Goal: Check status: Check status

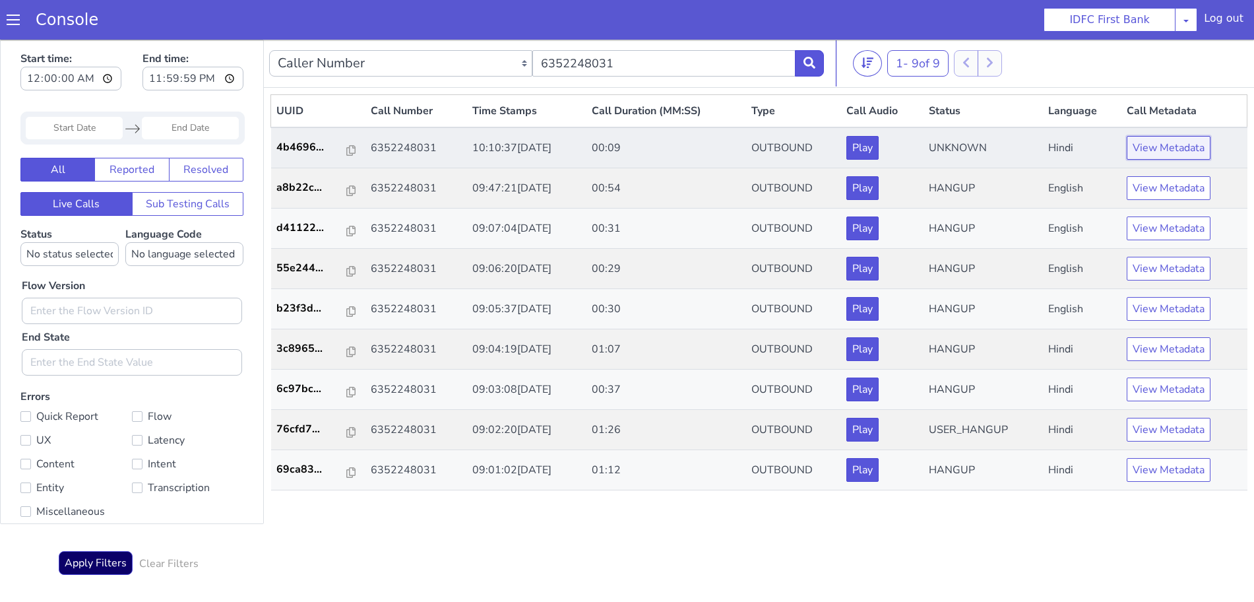
click at [1170, 143] on button "View Metadata" at bounding box center [1169, 148] width 84 height 24
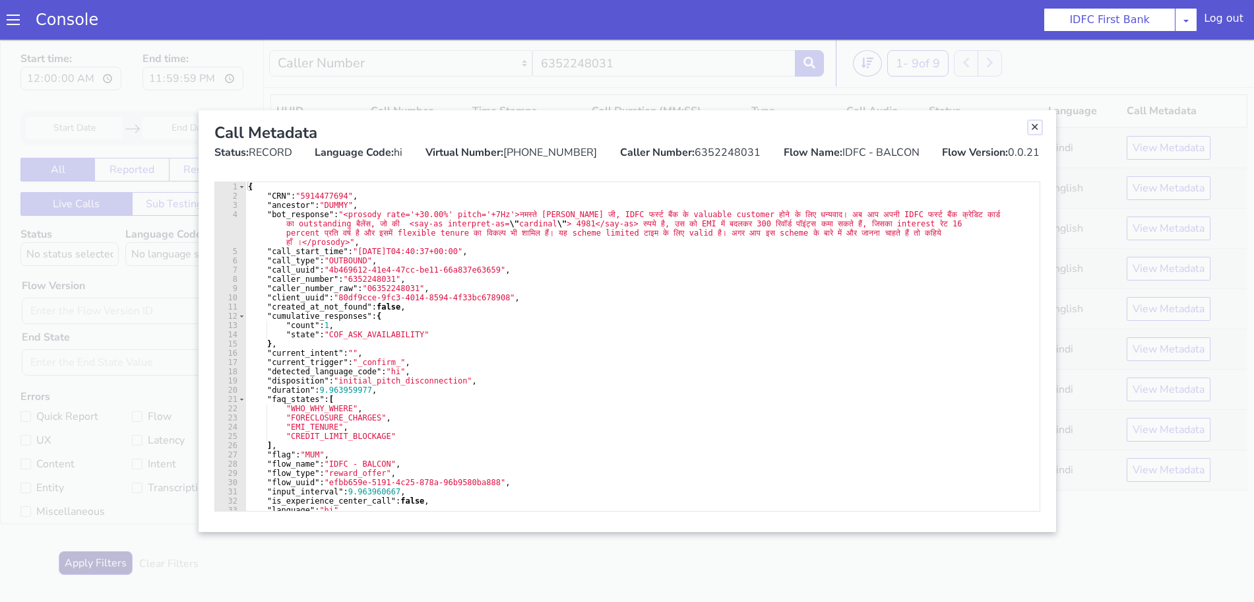
click at [1031, 127] on link "Close" at bounding box center [1035, 127] width 13 height 13
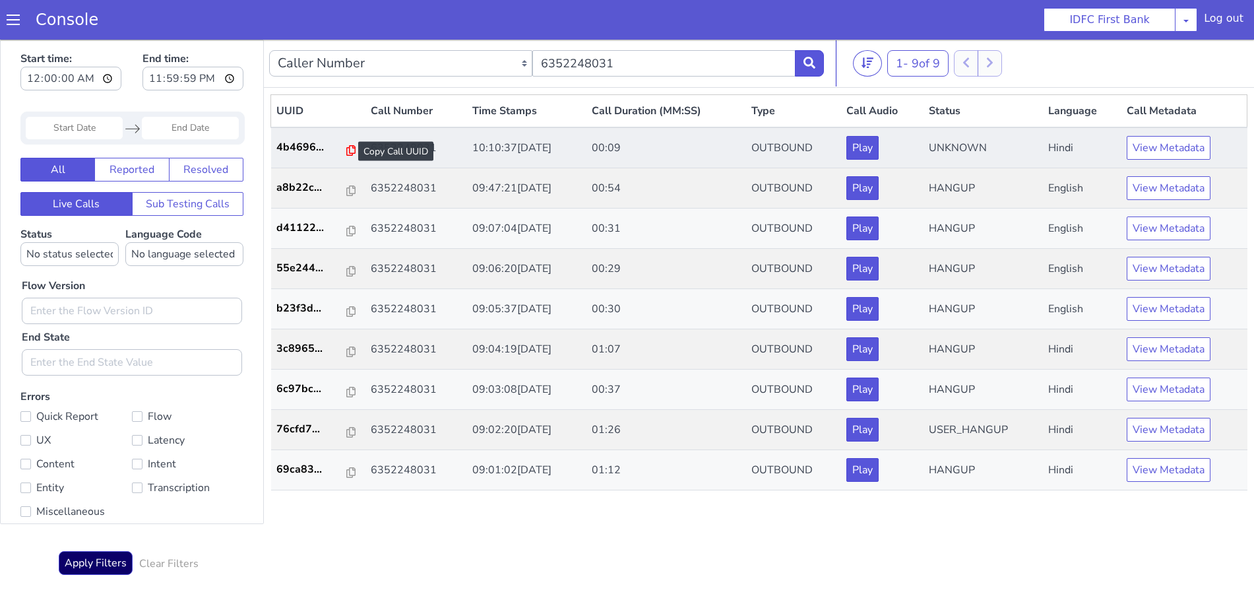
click at [346, 150] on icon at bounding box center [350, 150] width 9 height 11
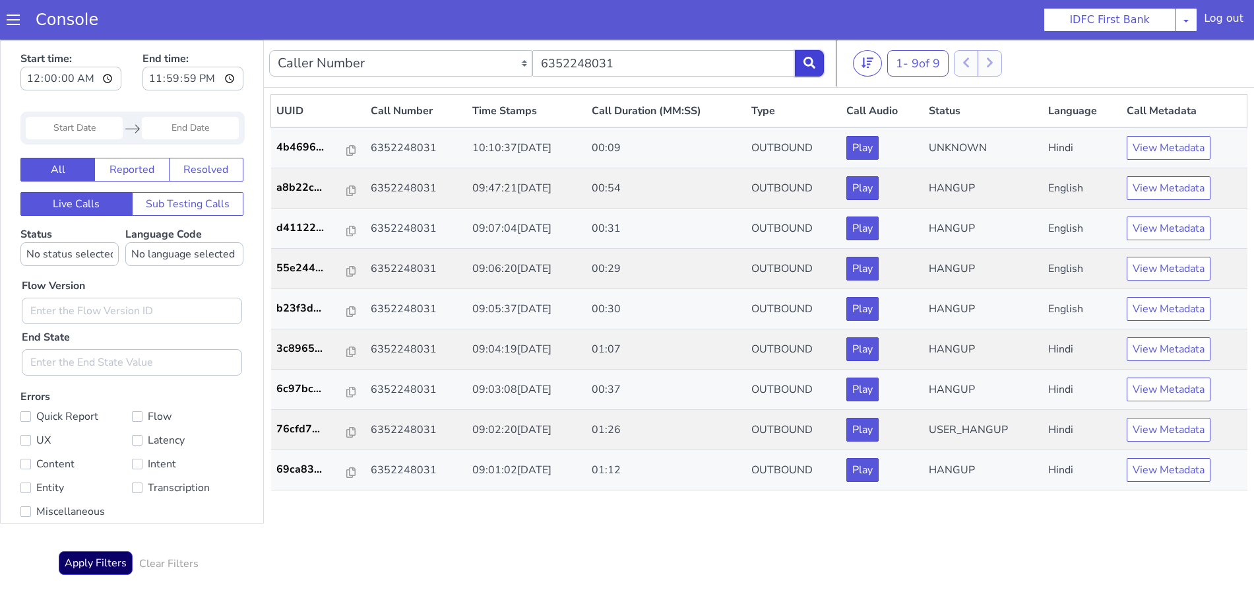
click at [808, 53] on button at bounding box center [809, 63] width 29 height 26
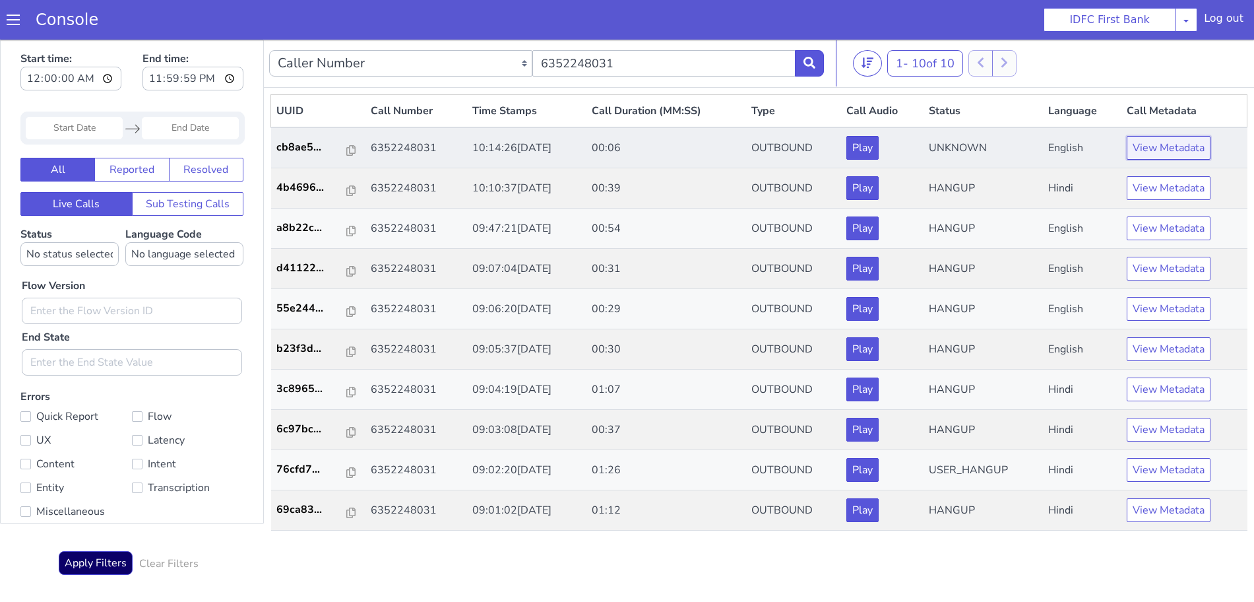
click at [1171, 146] on button "View Metadata" at bounding box center [1169, 148] width 84 height 24
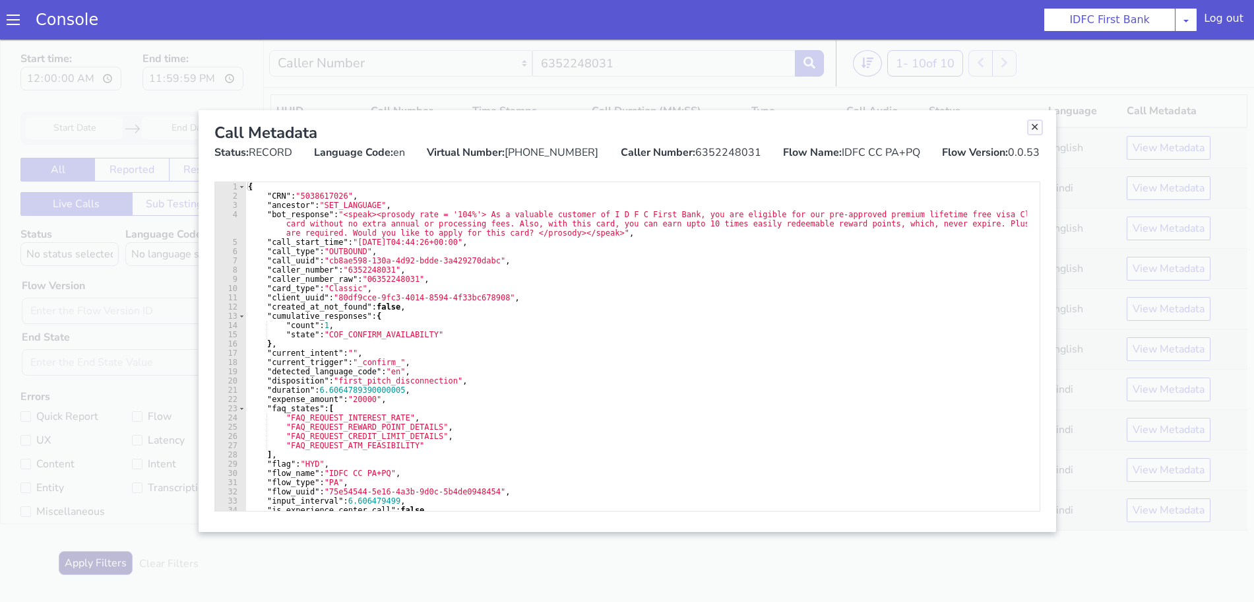
click at [1031, 127] on link "Close" at bounding box center [1035, 127] width 13 height 13
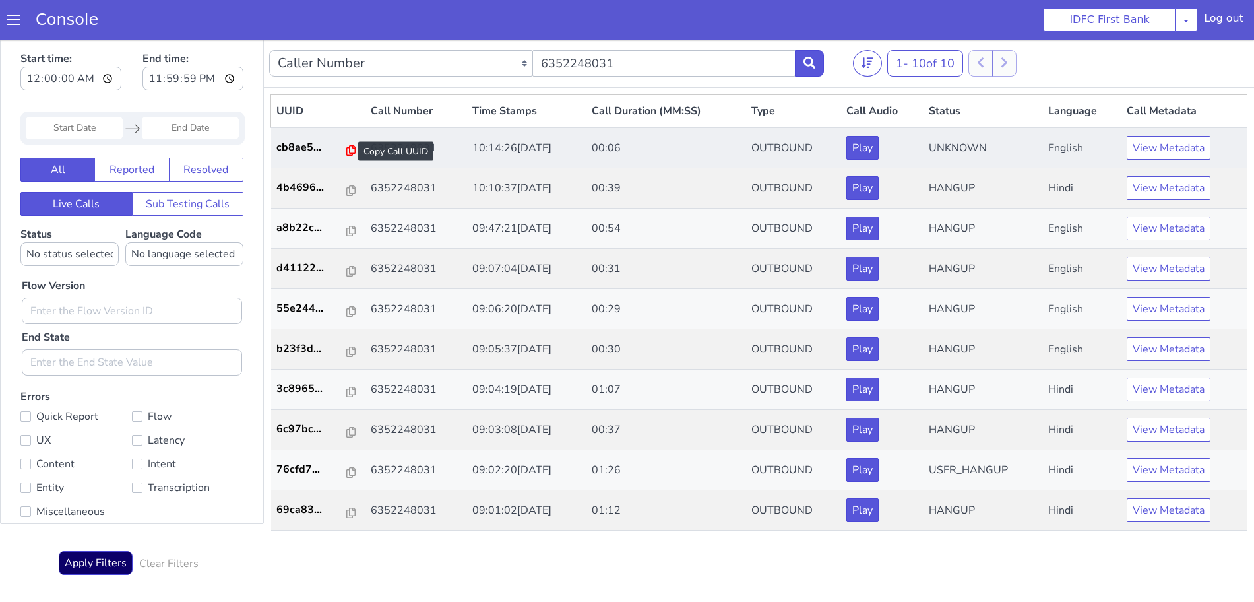
click at [346, 150] on icon at bounding box center [350, 150] width 9 height 11
